Goal: Communication & Community: Answer question/provide support

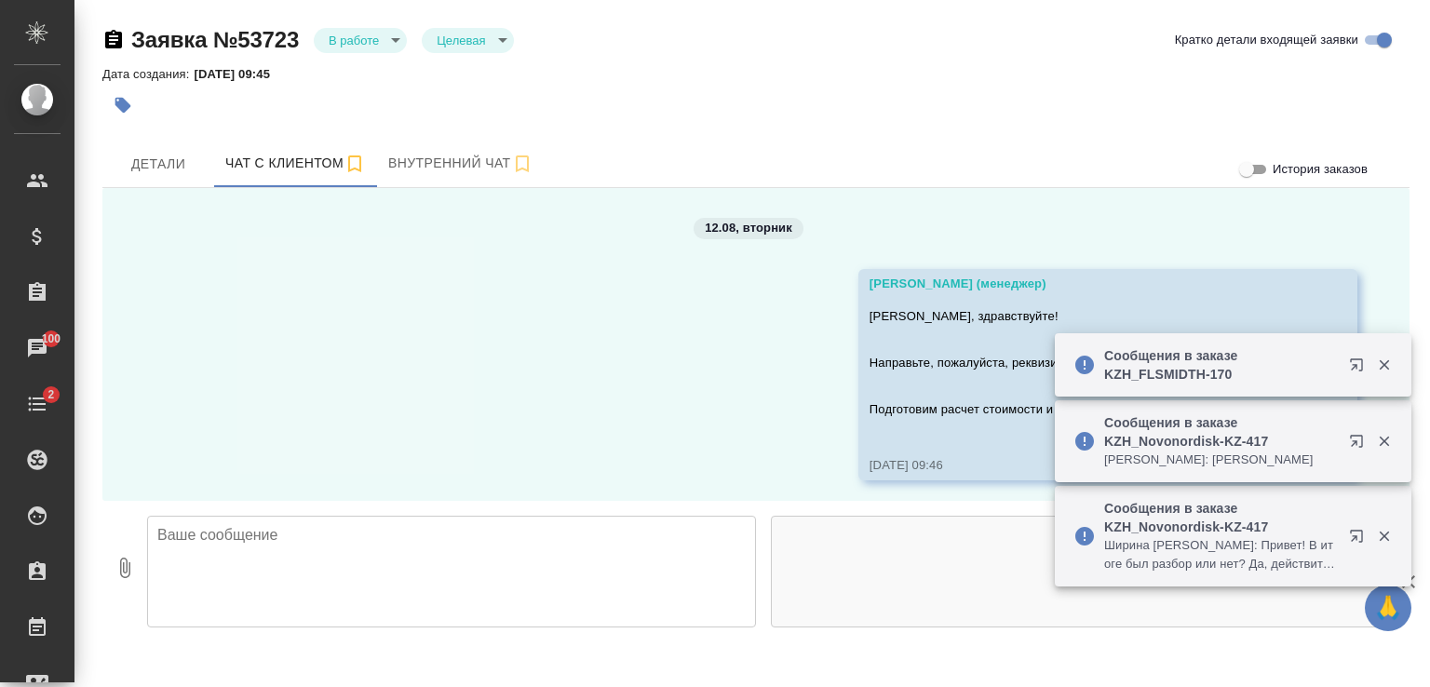
scroll to position [704, 0]
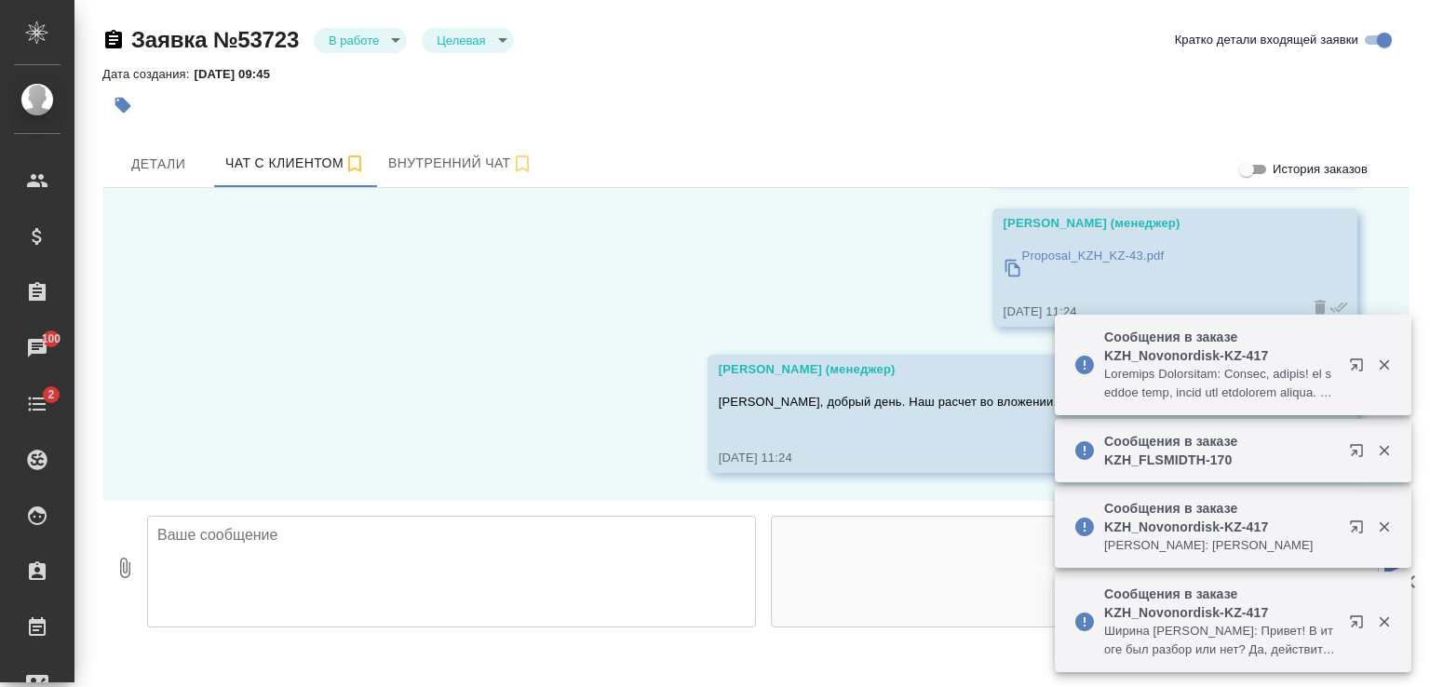
click at [622, 543] on textarea at bounding box center [451, 572] width 609 height 112
click at [1379, 368] on icon "button" at bounding box center [1384, 365] width 10 height 10
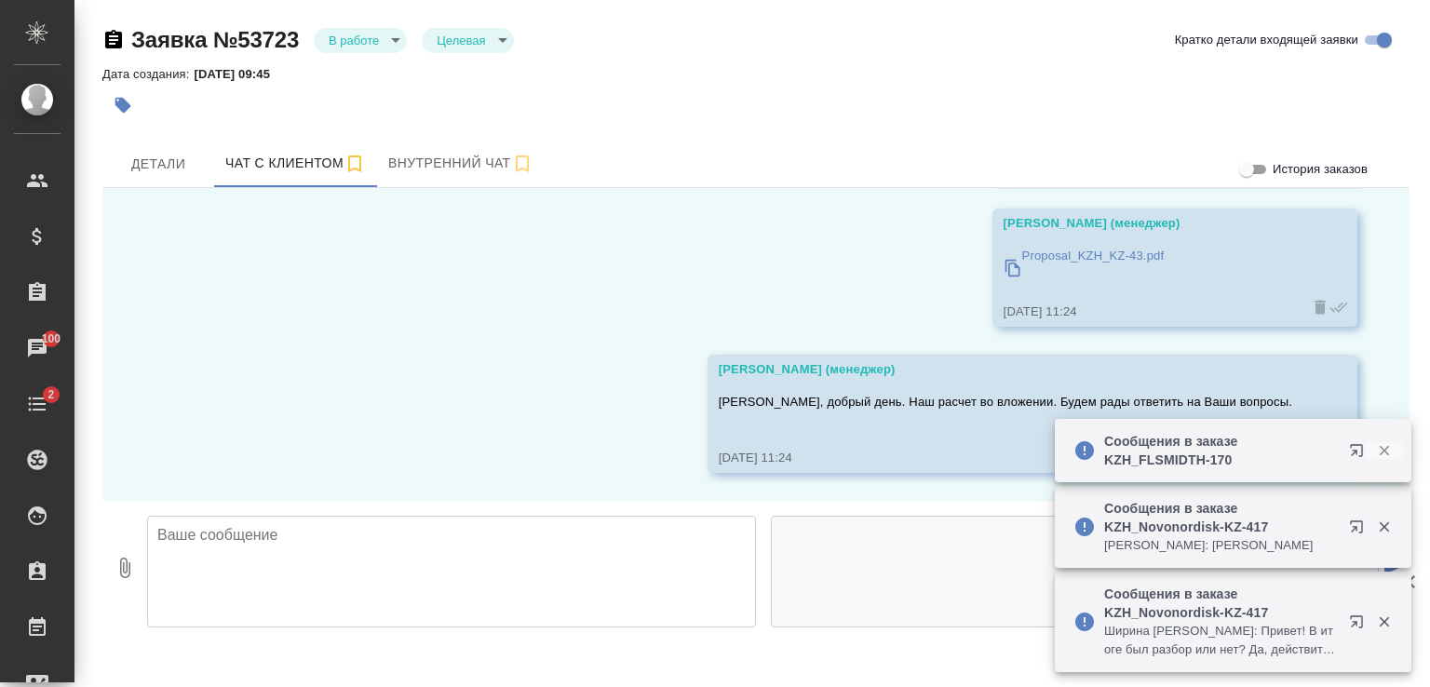
click at [1385, 448] on icon "button" at bounding box center [1384, 451] width 10 height 10
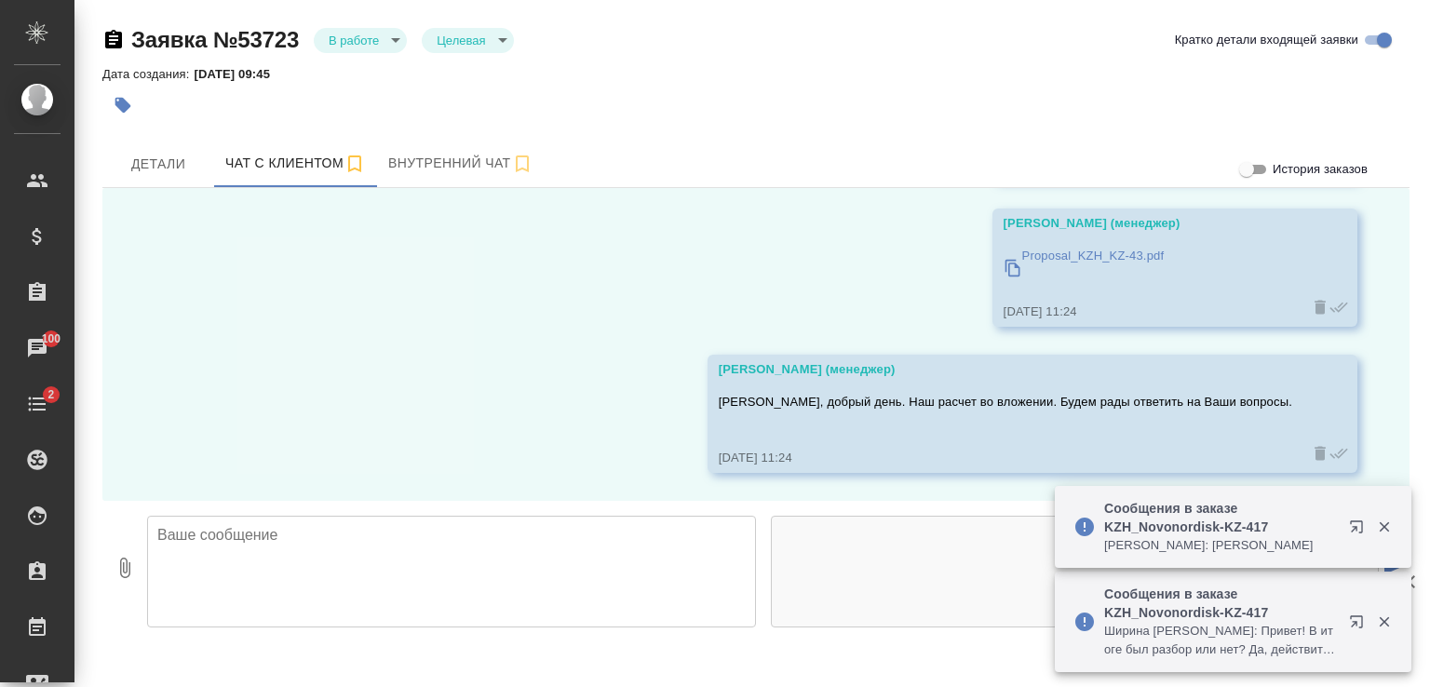
click at [1384, 525] on icon "button" at bounding box center [1384, 527] width 10 height 10
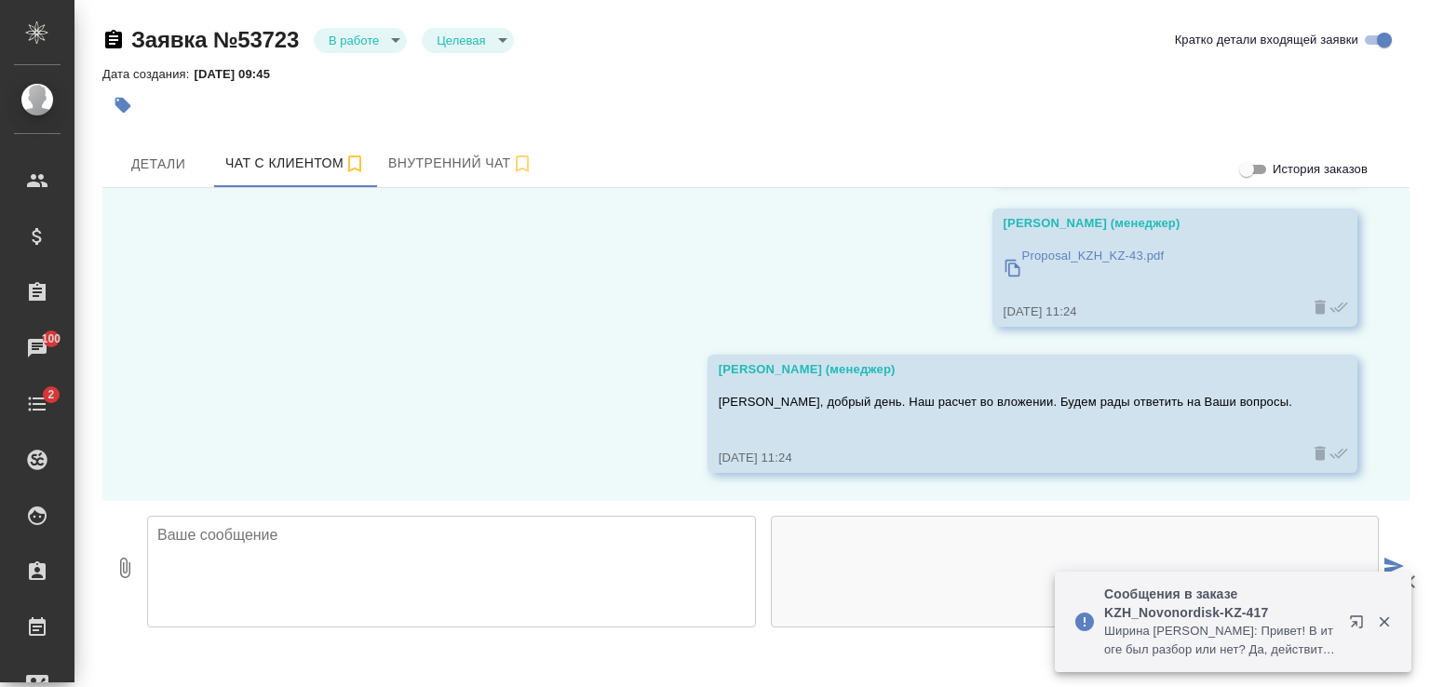
click at [1388, 624] on icon "button" at bounding box center [1384, 622] width 17 height 17
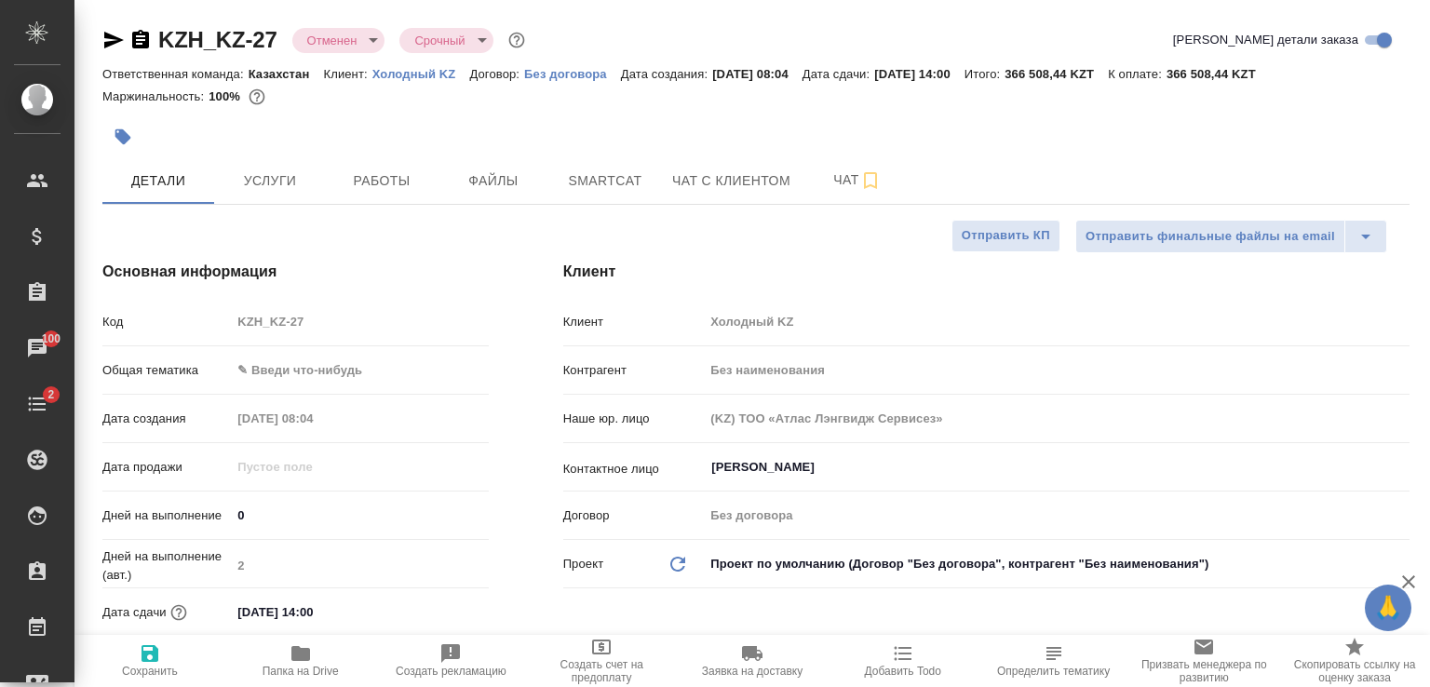
select select "RU"
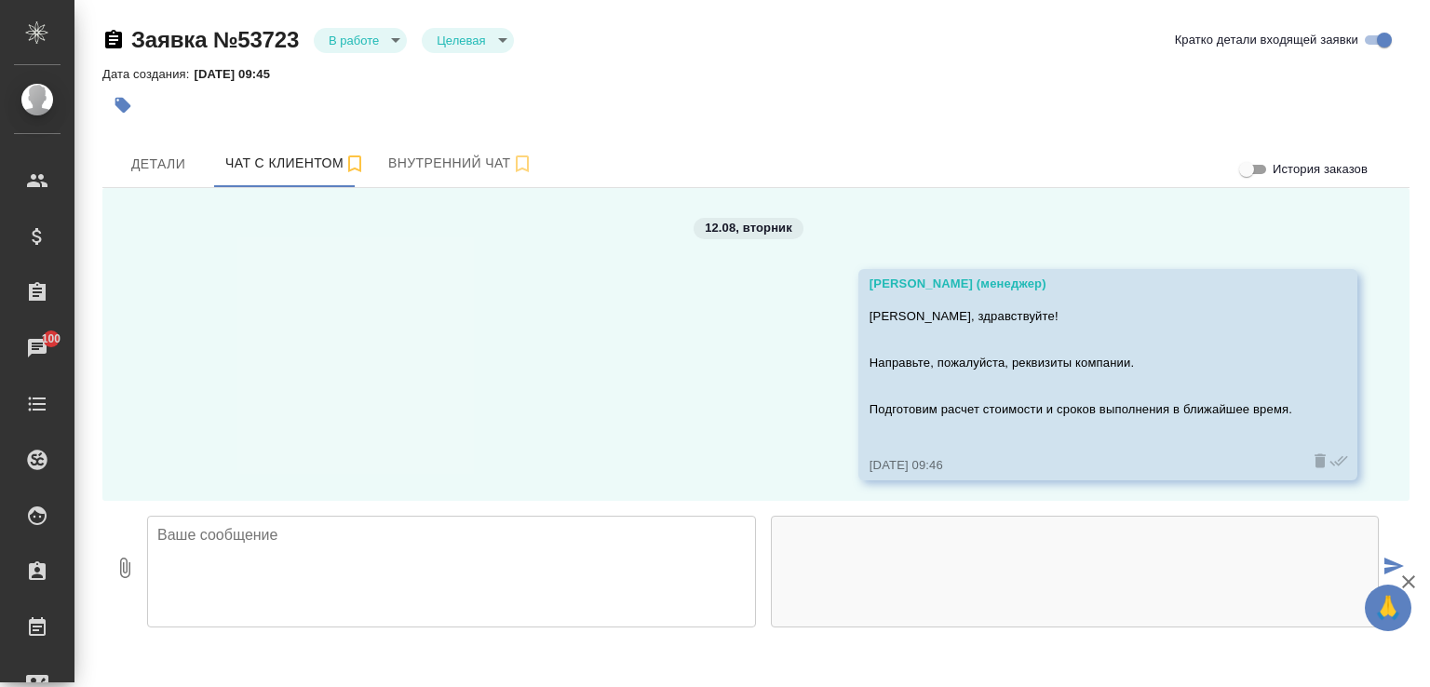
scroll to position [704, 0]
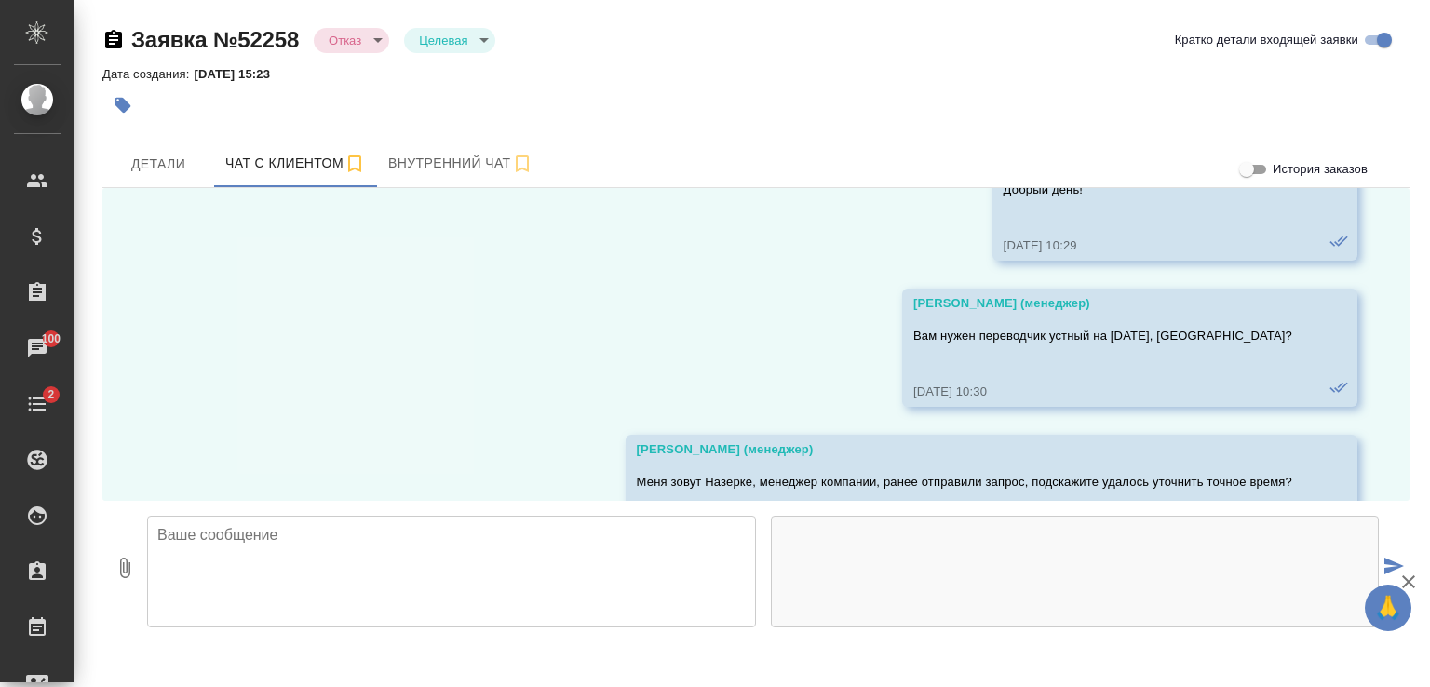
scroll to position [499, 0]
